Goal: Task Accomplishment & Management: Use online tool/utility

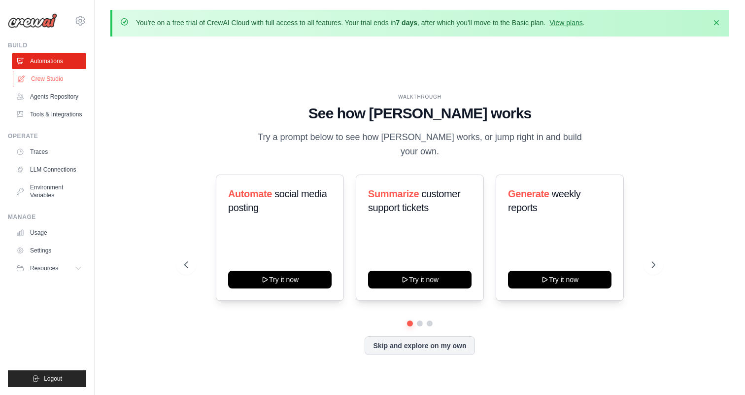
click at [60, 79] on link "Crew Studio" at bounding box center [50, 79] width 74 height 16
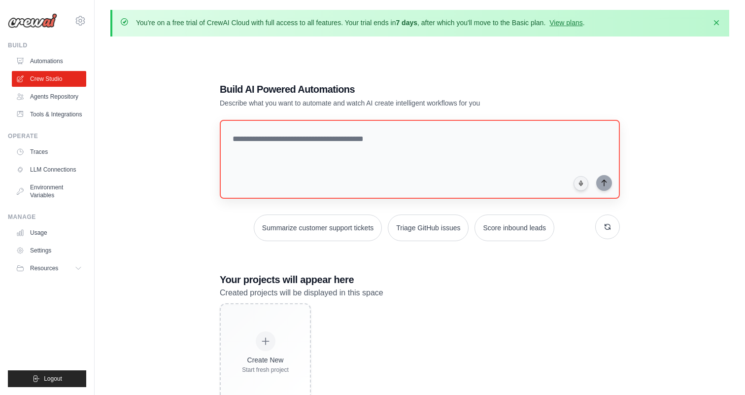
scroll to position [54, 0]
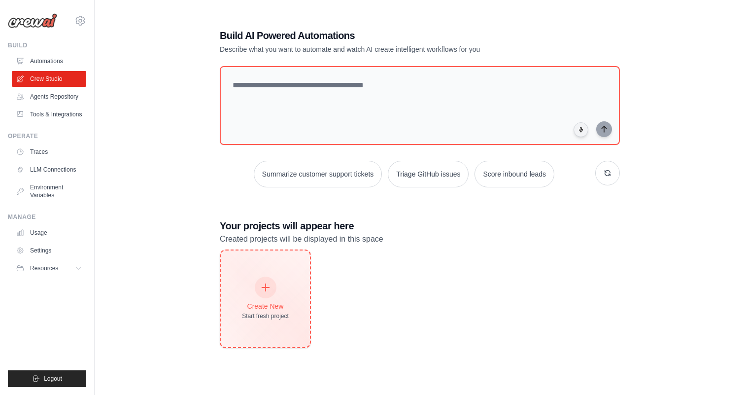
click at [262, 277] on div at bounding box center [266, 288] width 22 height 22
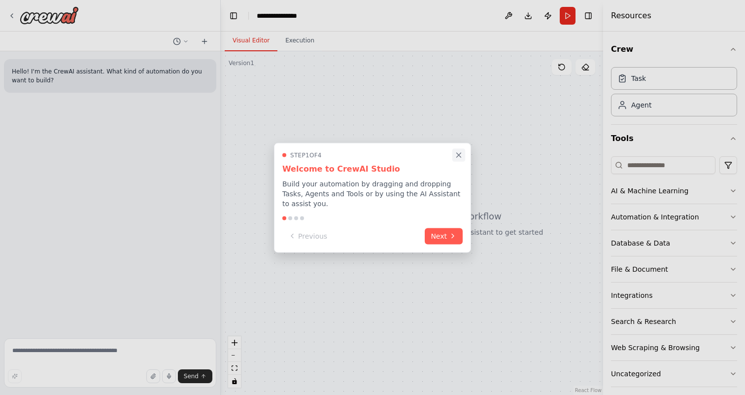
click at [460, 155] on icon "Close walkthrough" at bounding box center [459, 154] width 9 height 9
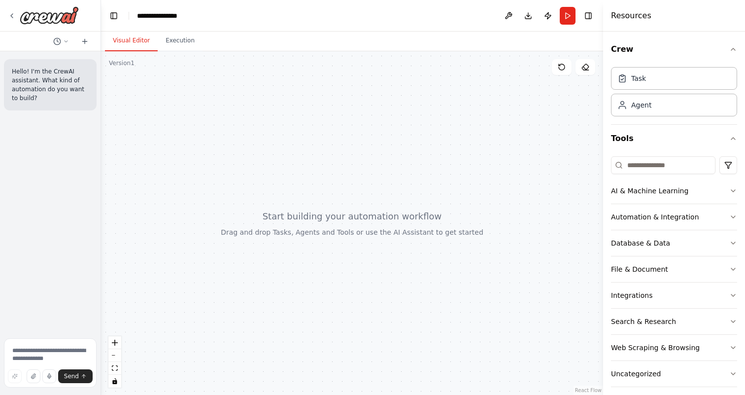
drag, startPoint x: 219, startPoint y: 107, endPoint x: 88, endPoint y: 116, distance: 131.0
click at [88, 116] on div "Hello! I'm the CrewAI assistant. What kind of automation do you want to build? …" at bounding box center [50, 197] width 101 height 395
click at [669, 89] on div "Task" at bounding box center [674, 78] width 126 height 23
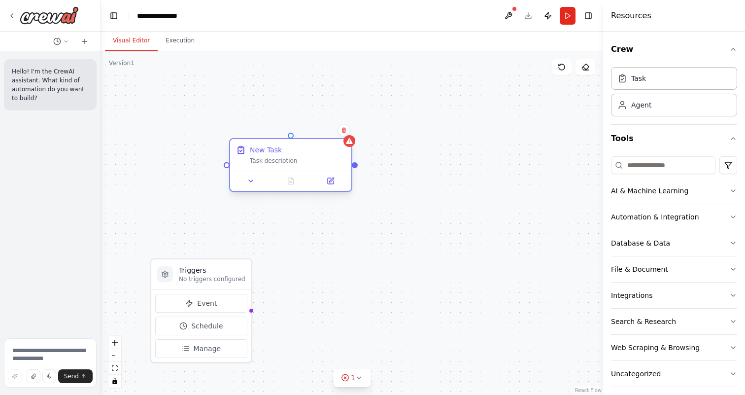
drag, startPoint x: 406, startPoint y: 179, endPoint x: 257, endPoint y: 152, distance: 151.4
click at [257, 152] on div "New Task" at bounding box center [266, 150] width 32 height 10
click at [256, 181] on button at bounding box center [251, 181] width 34 height 12
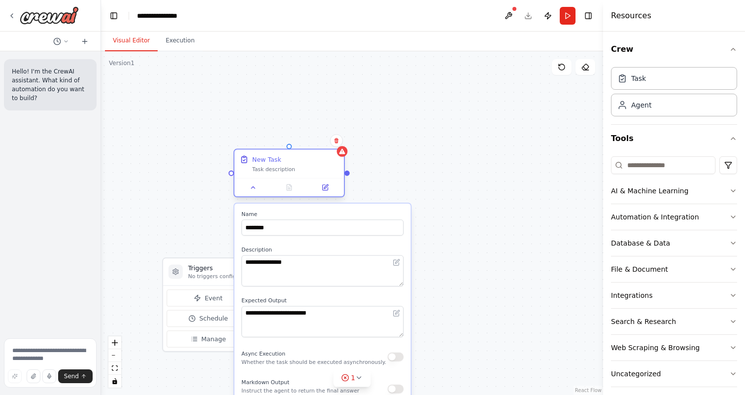
click at [325, 193] on div at bounding box center [289, 187] width 109 height 18
click at [325, 184] on icon at bounding box center [325, 187] width 7 height 7
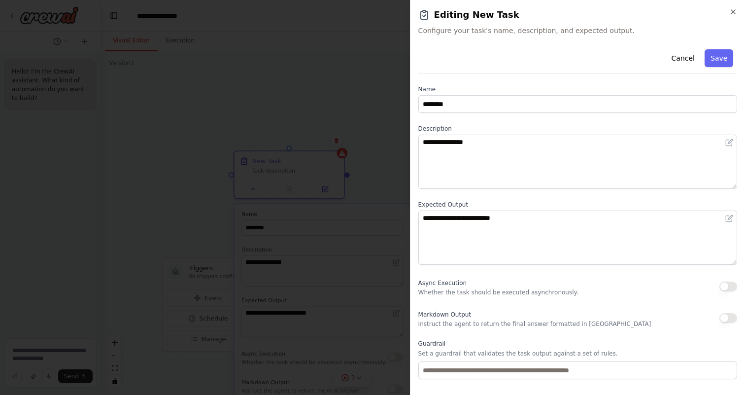
scroll to position [50, 0]
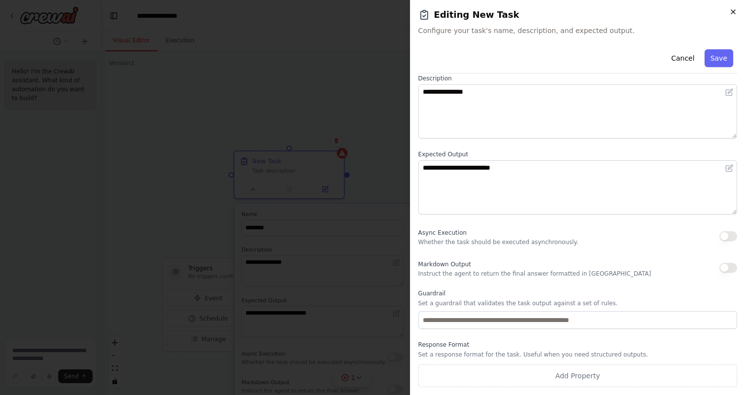
click at [732, 11] on icon "button" at bounding box center [734, 12] width 8 height 8
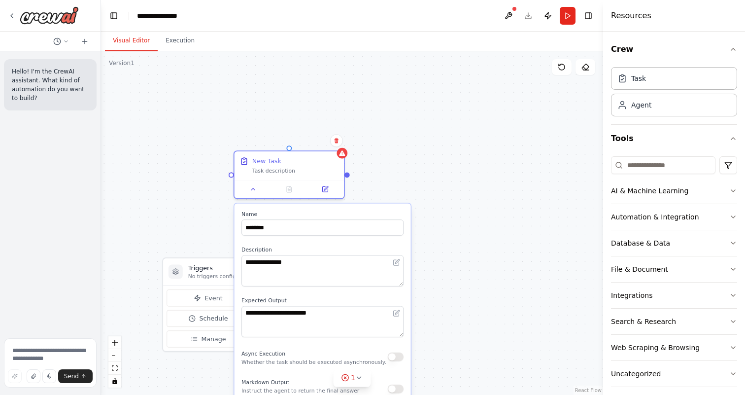
click at [385, 178] on div "**********" at bounding box center [352, 223] width 502 height 344
click at [305, 164] on div "New Task Task description" at bounding box center [295, 164] width 86 height 18
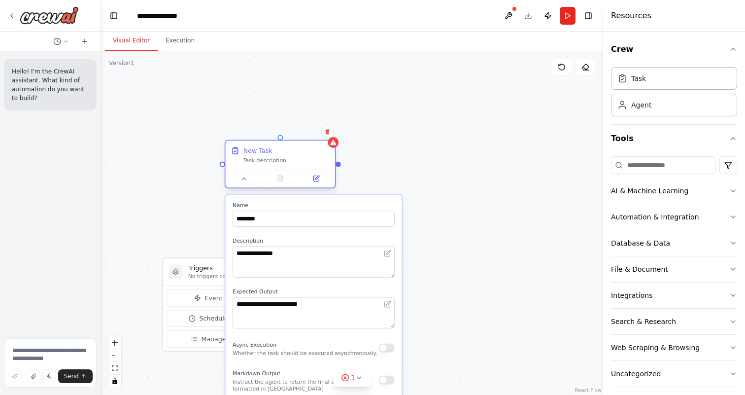
drag, startPoint x: 305, startPoint y: 164, endPoint x: 289, endPoint y: 148, distance: 22.3
click at [289, 148] on div "New Task Task description" at bounding box center [287, 155] width 86 height 18
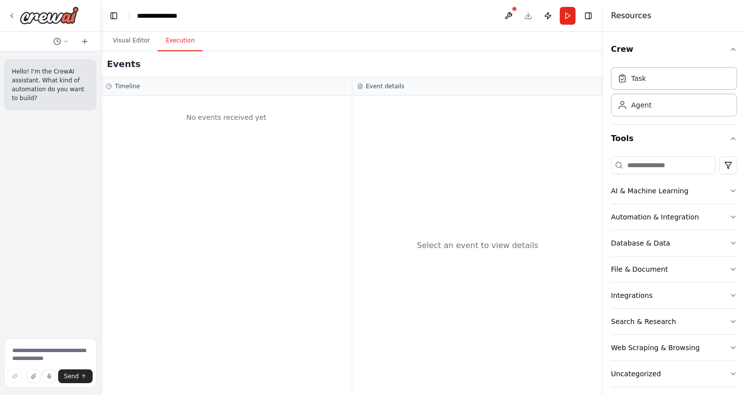
click at [189, 43] on button "Execution" at bounding box center [180, 41] width 45 height 21
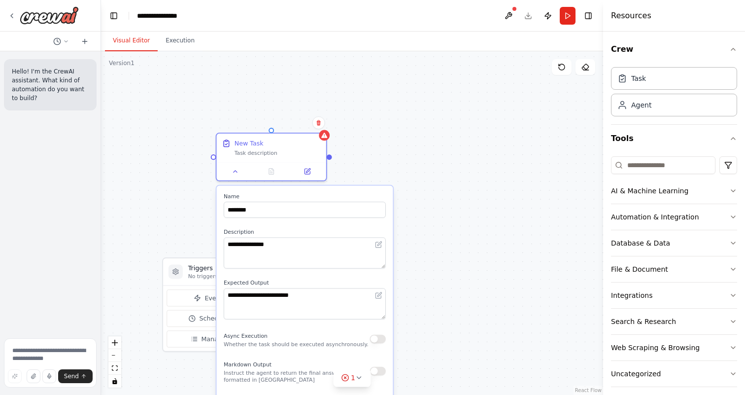
click at [146, 41] on button "Visual Editor" at bounding box center [131, 41] width 53 height 21
click at [295, 152] on div "Task description" at bounding box center [278, 151] width 86 height 7
click at [328, 154] on div at bounding box center [329, 154] width 5 height 5
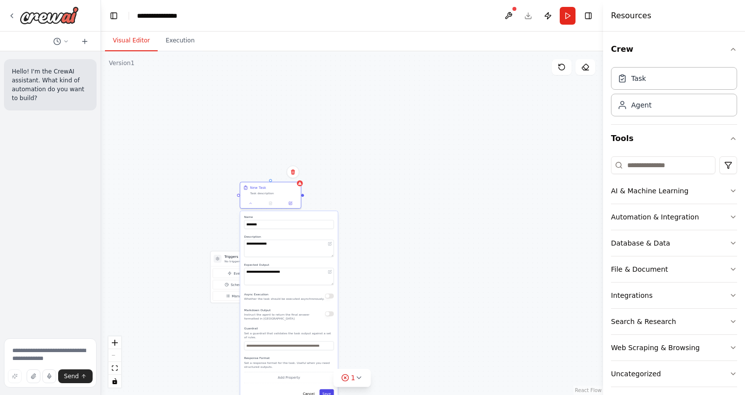
click at [324, 391] on button "Save" at bounding box center [326, 393] width 14 height 9
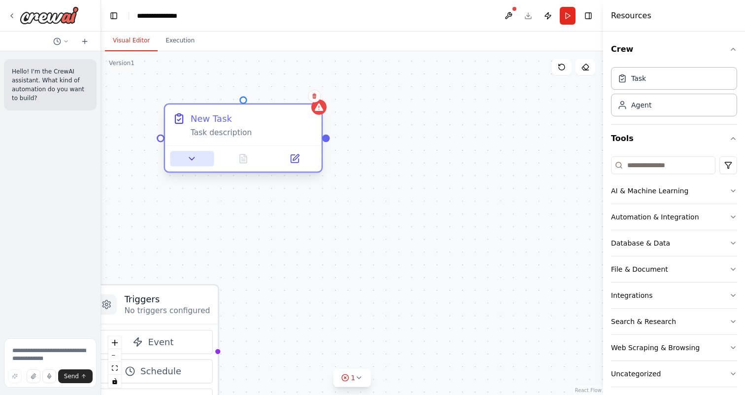
click at [193, 163] on icon at bounding box center [192, 158] width 10 height 10
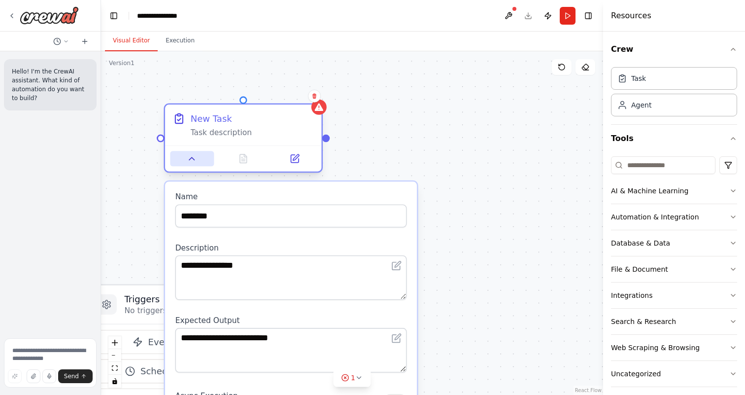
click at [193, 163] on icon at bounding box center [192, 158] width 10 height 10
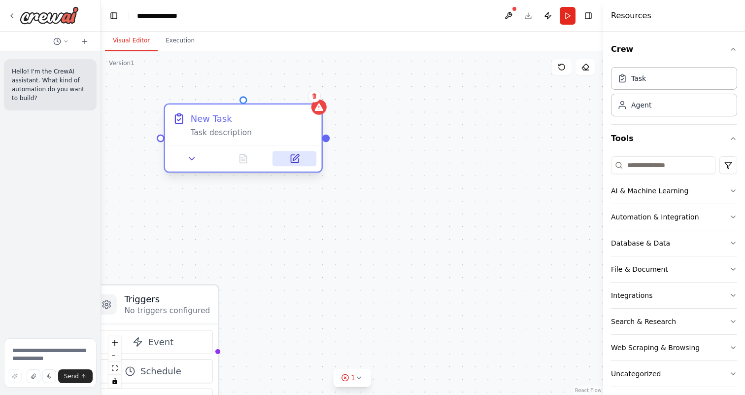
click at [299, 158] on icon at bounding box center [295, 158] width 10 height 10
click at [645, 170] on input at bounding box center [663, 165] width 105 height 18
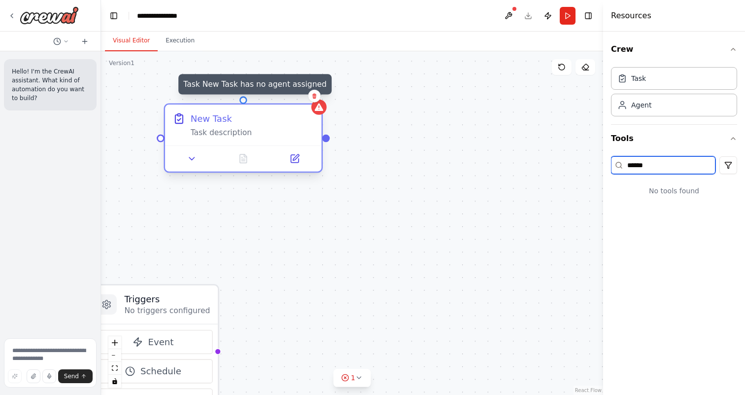
type input "******"
click at [320, 111] on icon at bounding box center [319, 107] width 8 height 7
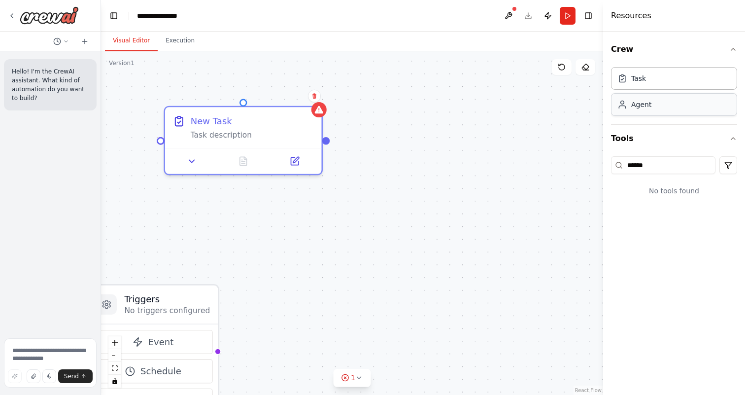
click at [619, 106] on icon at bounding box center [623, 105] width 10 height 10
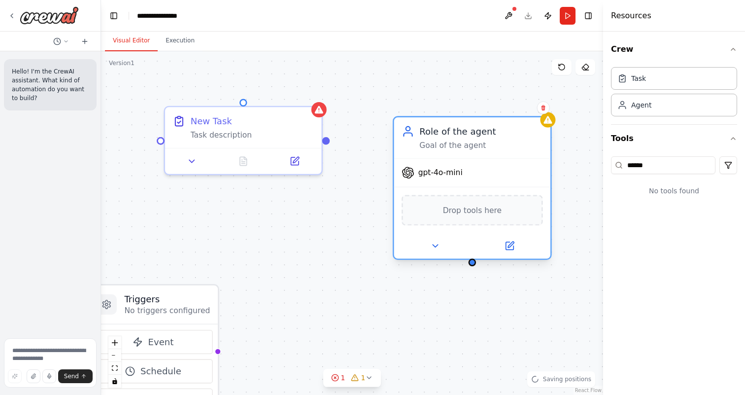
drag, startPoint x: 445, startPoint y: 153, endPoint x: 410, endPoint y: 130, distance: 42.4
click at [420, 140] on div "Goal of the agent" at bounding box center [481, 145] width 123 height 10
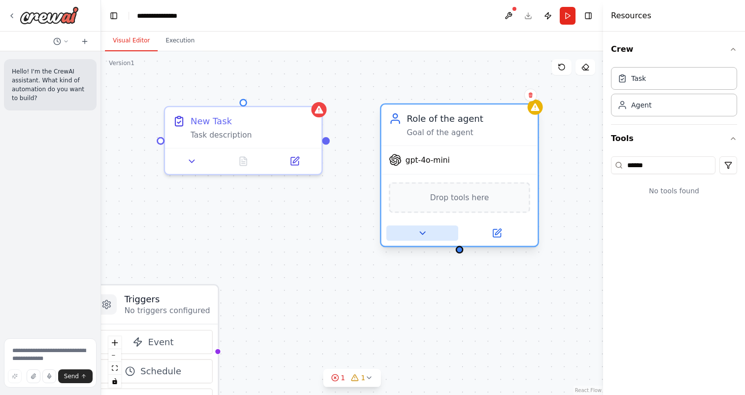
click at [425, 238] on icon at bounding box center [423, 233] width 10 height 10
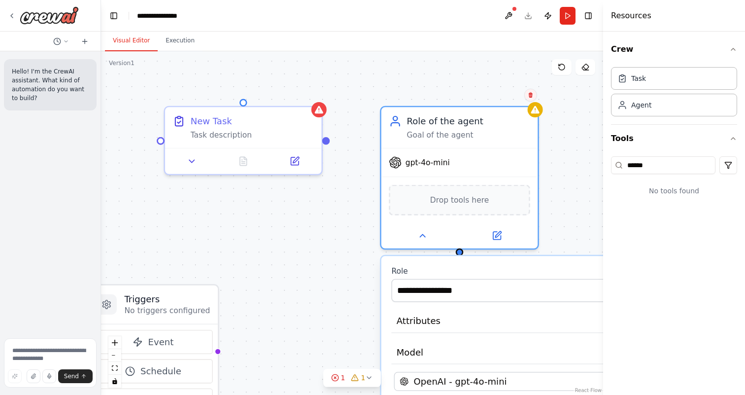
click at [535, 98] on button at bounding box center [531, 95] width 13 height 13
click at [517, 95] on button "Confirm" at bounding box center [503, 95] width 35 height 12
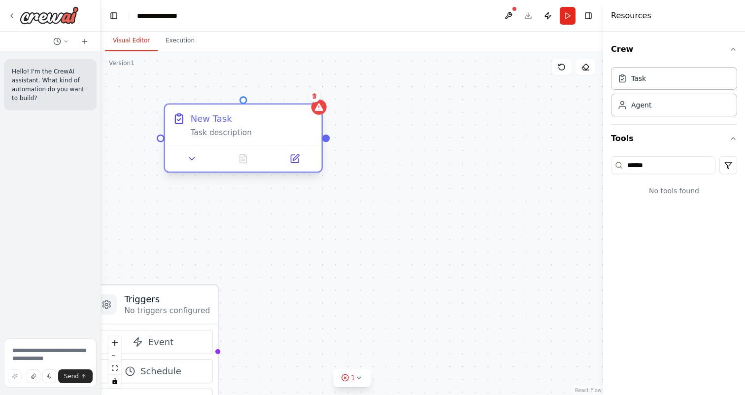
click at [311, 117] on div "New Task" at bounding box center [252, 118] width 123 height 13
click at [314, 97] on icon at bounding box center [315, 96] width 6 height 6
click at [293, 97] on button "Confirm" at bounding box center [286, 96] width 35 height 12
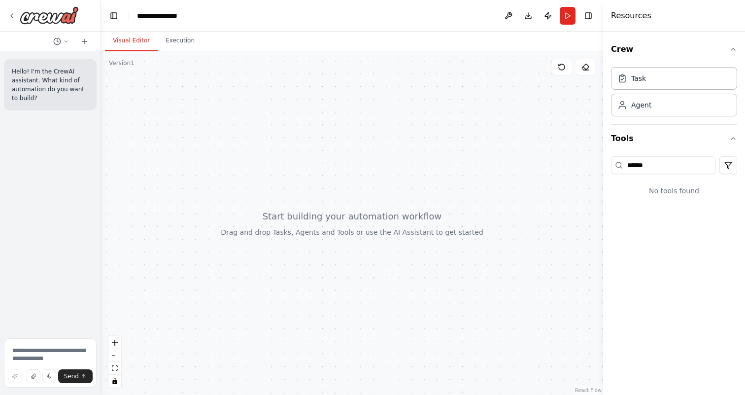
click at [390, 18] on header "**********" at bounding box center [352, 16] width 502 height 32
